Goal: Task Accomplishment & Management: Manage account settings

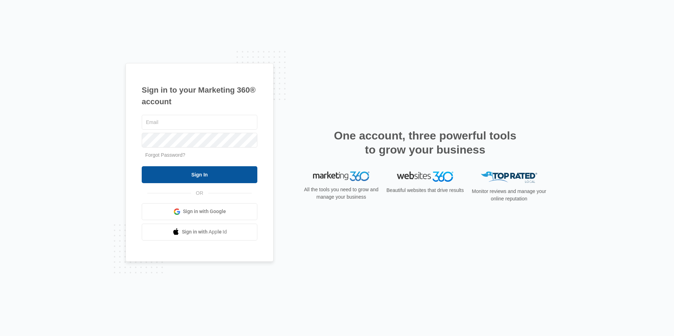
type input "[EMAIL_ADDRESS][DOMAIN_NAME]"
click at [195, 172] on input "Sign In" at bounding box center [200, 174] width 116 height 17
